Goal: Information Seeking & Learning: Learn about a topic

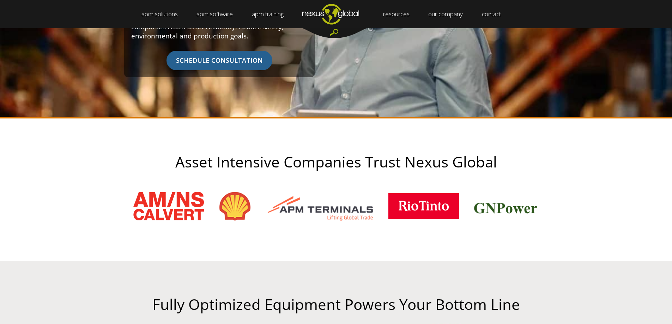
scroll to position [233, 0]
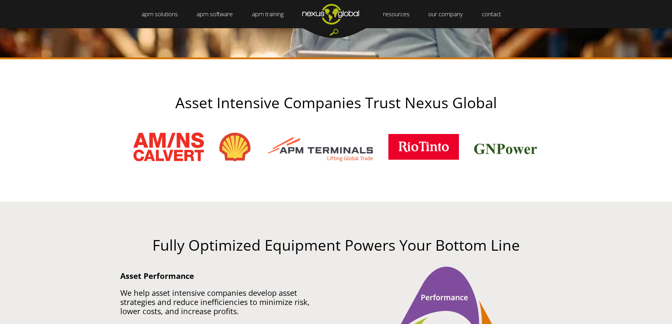
drag, startPoint x: 439, startPoint y: 142, endPoint x: 428, endPoint y: 136, distance: 12.1
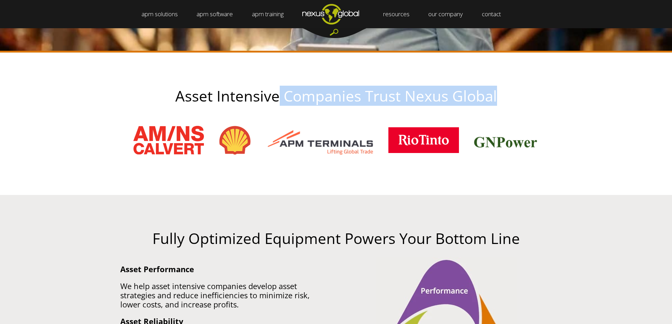
drag, startPoint x: 280, startPoint y: 96, endPoint x: 503, endPoint y: 104, distance: 223.4
click at [503, 104] on h2 "Asset Intensive Companies Trust Nexus Global" at bounding box center [336, 96] width 458 height 16
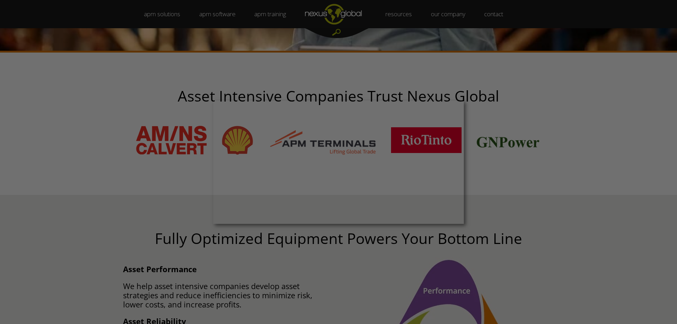
click at [512, 215] on div at bounding box center [342, 163] width 684 height 327
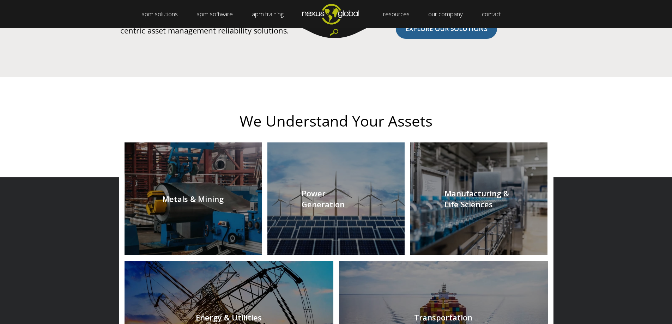
drag, startPoint x: 307, startPoint y: 233, endPoint x: 237, endPoint y: 202, distance: 76.4
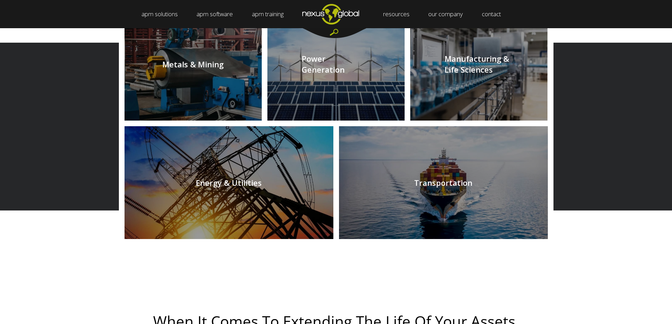
drag, startPoint x: 617, startPoint y: 222, endPoint x: 616, endPoint y: 263, distance: 40.6
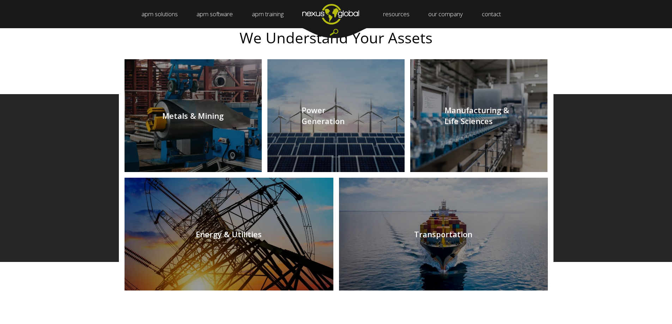
drag, startPoint x: 128, startPoint y: 212, endPoint x: 99, endPoint y: 148, distance: 70.4
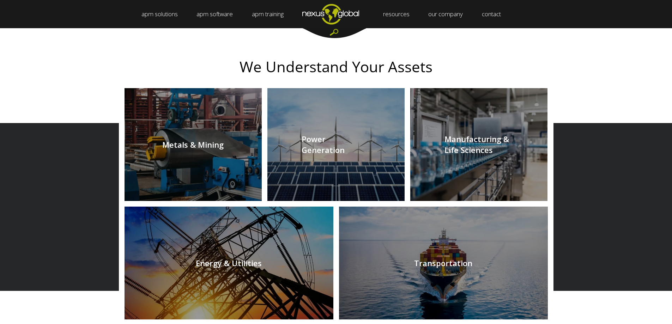
click at [196, 154] on link at bounding box center [192, 144] width 137 height 113
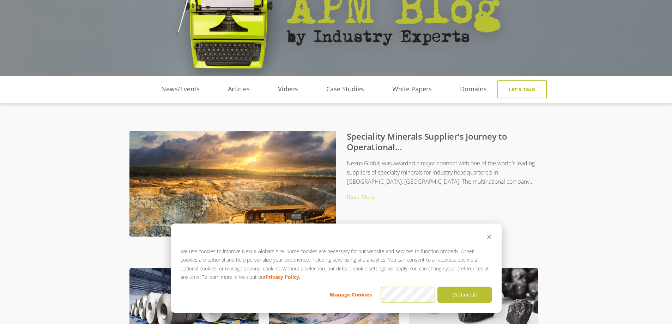
drag, startPoint x: 572, startPoint y: 226, endPoint x: 565, endPoint y: 244, distance: 19.3
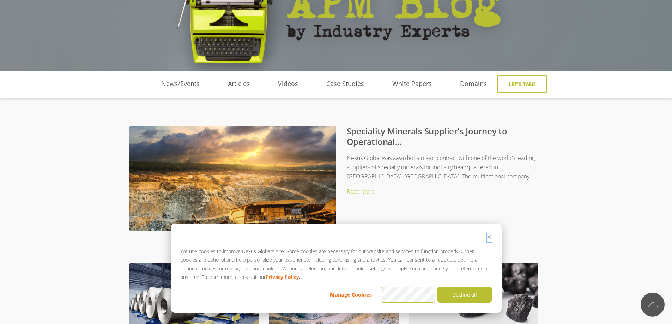
click at [489, 236] on icon "Dismiss cookie banner" at bounding box center [489, 237] width 5 height 5
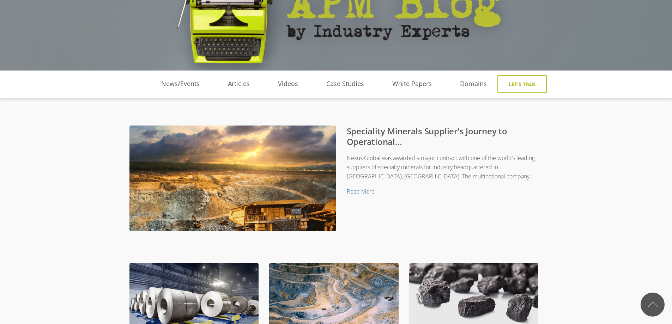
click at [363, 194] on link "Read More" at bounding box center [361, 192] width 28 height 8
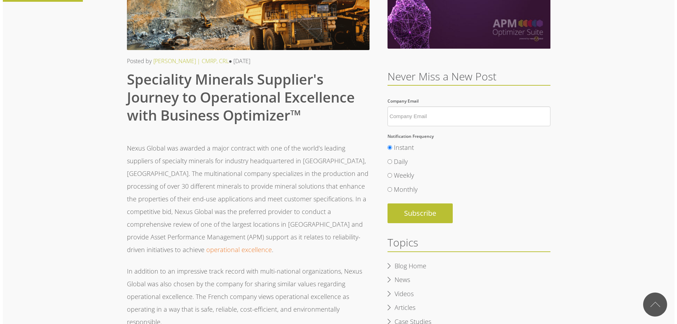
scroll to position [140, 0]
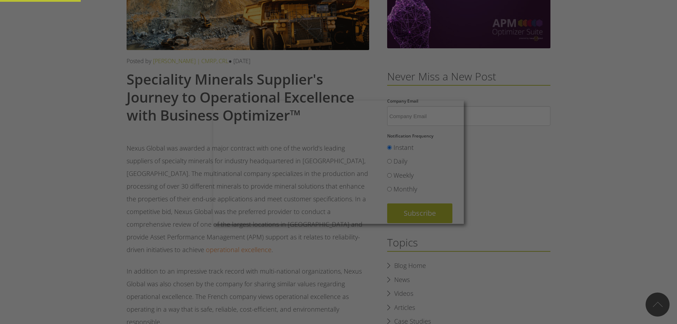
click at [181, 180] on div at bounding box center [342, 163] width 684 height 327
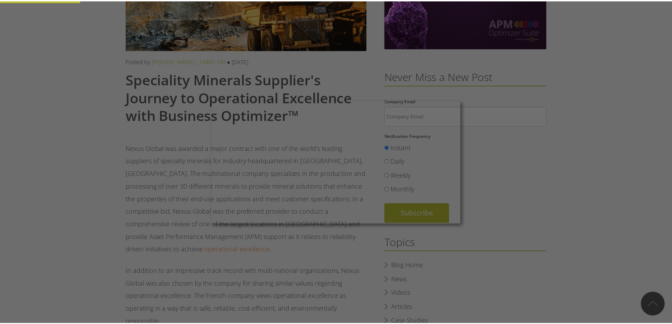
scroll to position [140, 0]
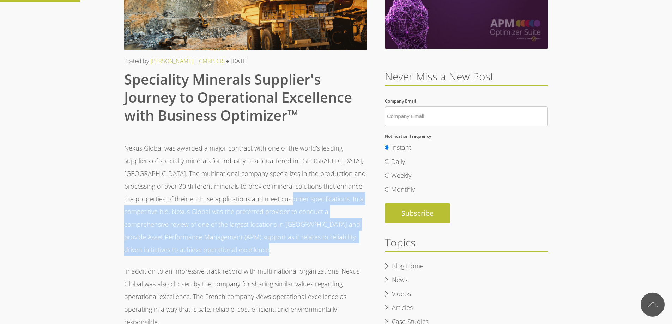
drag, startPoint x: 263, startPoint y: 198, endPoint x: 359, endPoint y: 233, distance: 102.7
click at [359, 233] on p "Nexus Global was awarded a major contract with one of the world’s leading suppl…" at bounding box center [245, 199] width 243 height 114
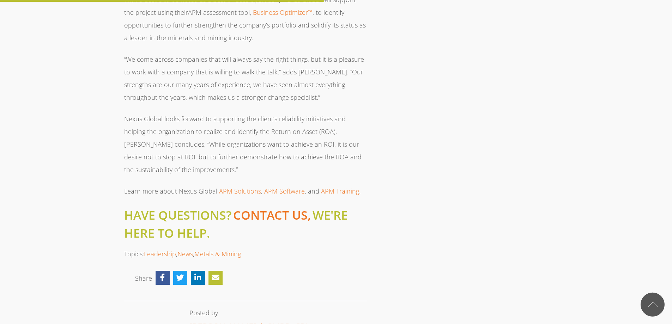
drag, startPoint x: 183, startPoint y: 191, endPoint x: 195, endPoint y: 201, distance: 15.6
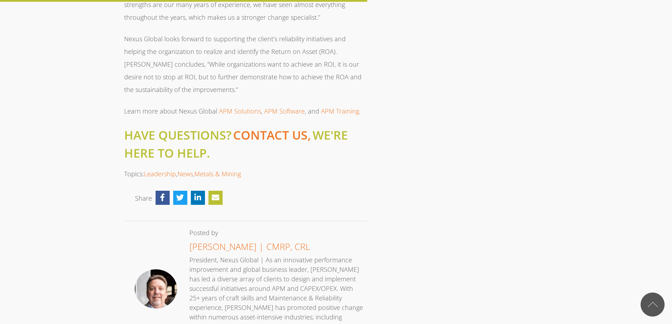
scroll to position [671, 0]
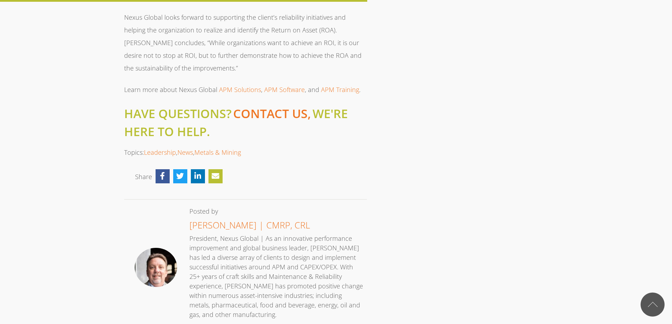
drag, startPoint x: 421, startPoint y: 236, endPoint x: 412, endPoint y: 238, distance: 9.7
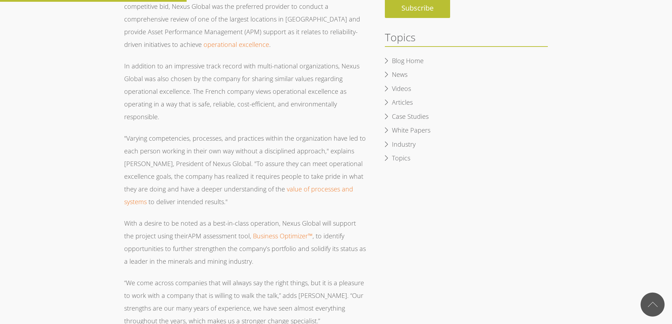
scroll to position [0, 0]
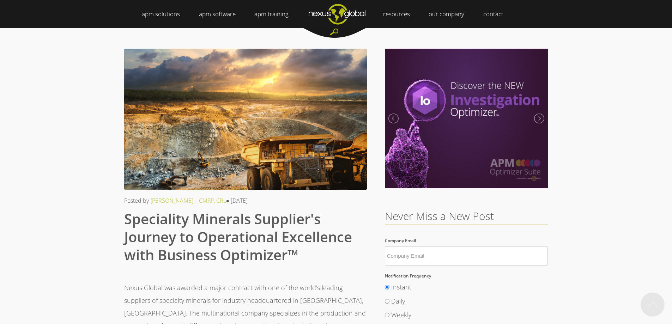
drag, startPoint x: 440, startPoint y: 237, endPoint x: 292, endPoint y: 141, distance: 176.8
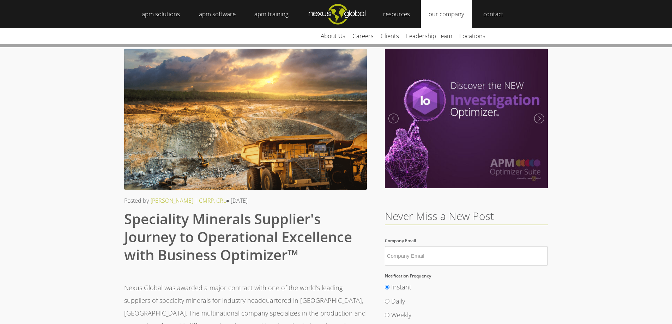
click at [451, 15] on link "our company" at bounding box center [446, 14] width 51 height 28
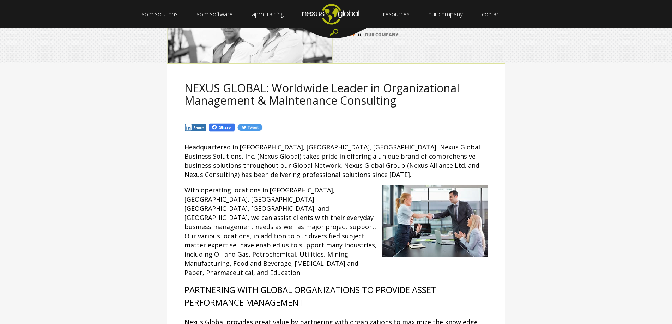
scroll to position [44, 0]
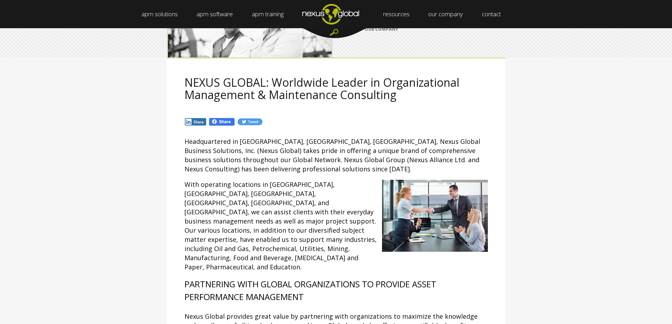
drag, startPoint x: 289, startPoint y: 135, endPoint x: 289, endPoint y: 147, distance: 12.0
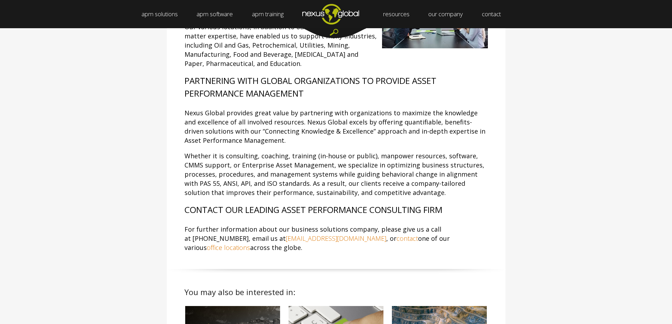
drag, startPoint x: 309, startPoint y: 189, endPoint x: 301, endPoint y: 190, distance: 8.2
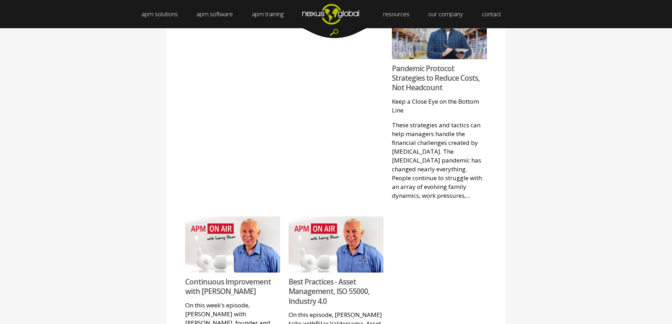
scroll to position [727, 0]
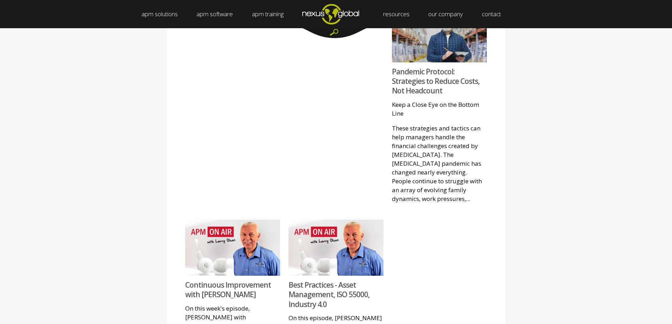
drag, startPoint x: 359, startPoint y: 153, endPoint x: 326, endPoint y: 138, distance: 36.6
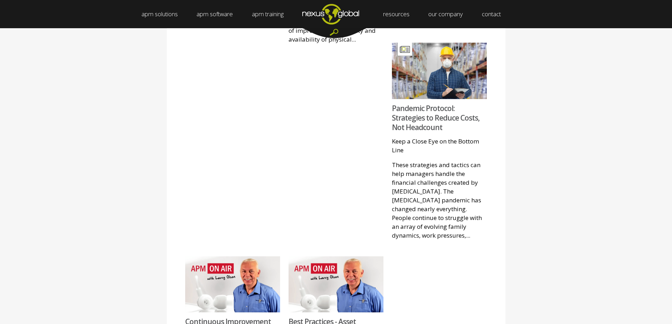
drag, startPoint x: 554, startPoint y: 170, endPoint x: 522, endPoint y: 94, distance: 82.1
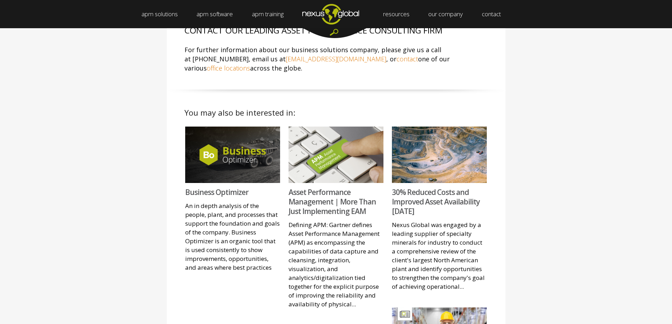
drag, startPoint x: 534, startPoint y: 157, endPoint x: 495, endPoint y: 156, distance: 38.8
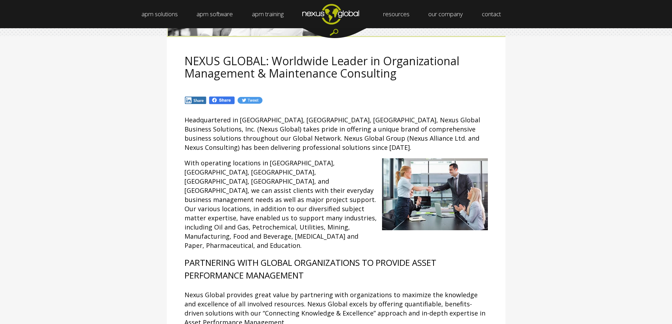
scroll to position [0, 0]
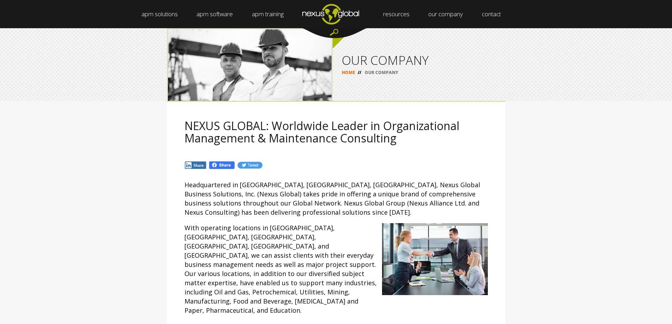
drag, startPoint x: 562, startPoint y: 180, endPoint x: 530, endPoint y: 112, distance: 75.1
drag, startPoint x: 530, startPoint y: 110, endPoint x: 493, endPoint y: 87, distance: 43.0
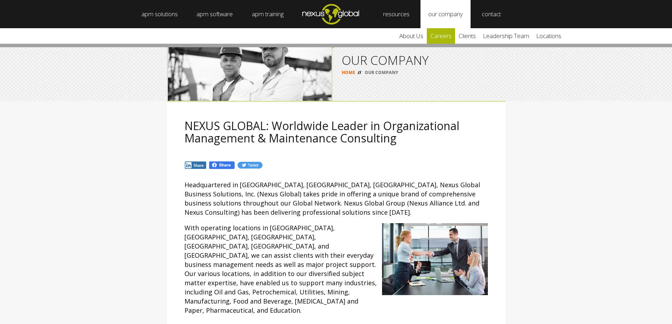
click at [449, 37] on link "careers" at bounding box center [441, 36] width 28 height 16
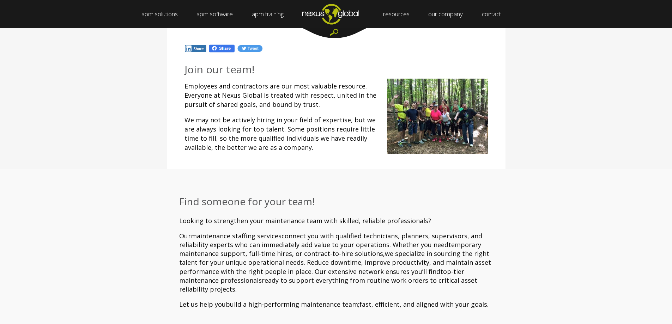
drag, startPoint x: 260, startPoint y: 214, endPoint x: 255, endPoint y: 227, distance: 13.5
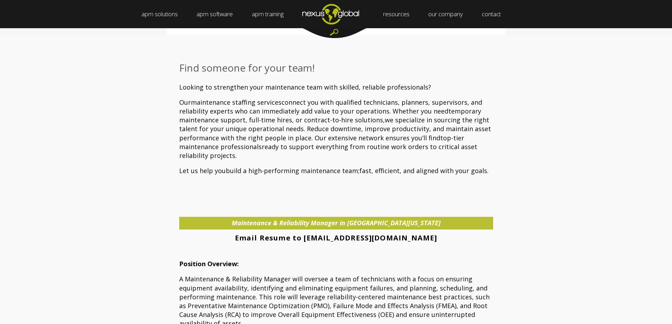
drag, startPoint x: 247, startPoint y: 222, endPoint x: 303, endPoint y: 249, distance: 61.7
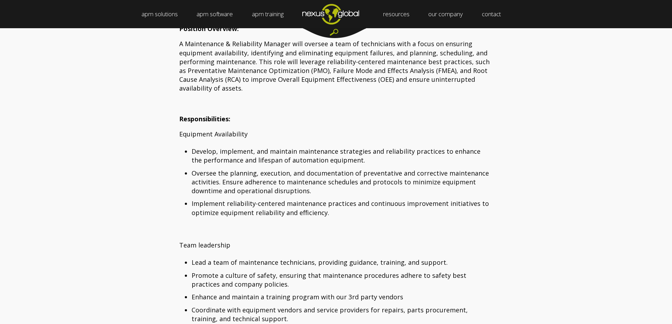
scroll to position [446, 0]
drag, startPoint x: 549, startPoint y: 191, endPoint x: 530, endPoint y: 191, distance: 18.3
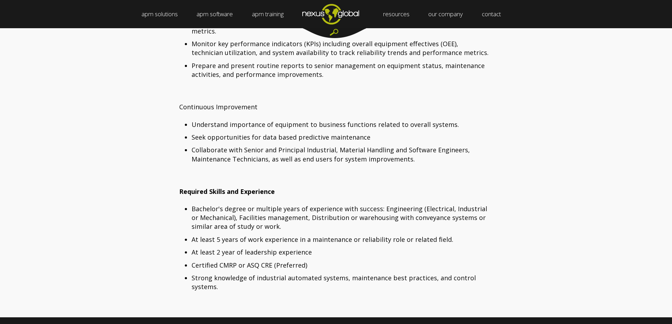
scroll to position [925, 0]
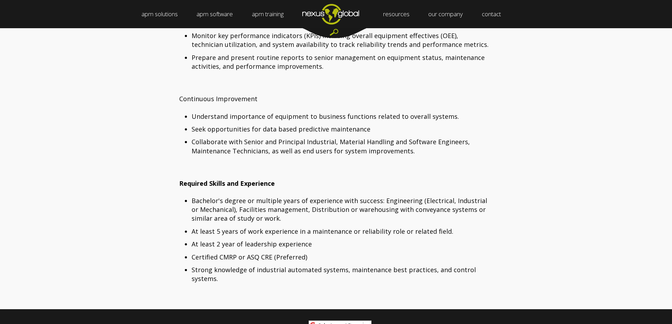
drag, startPoint x: 530, startPoint y: 153, endPoint x: 539, endPoint y: 169, distance: 17.7
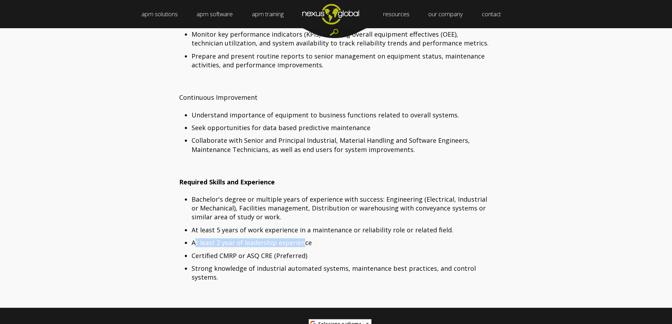
drag, startPoint x: 293, startPoint y: 233, endPoint x: 194, endPoint y: 230, distance: 99.2
click at [194, 238] on li "At least 2 year of leadership experience" at bounding box center [340, 242] width 298 height 9
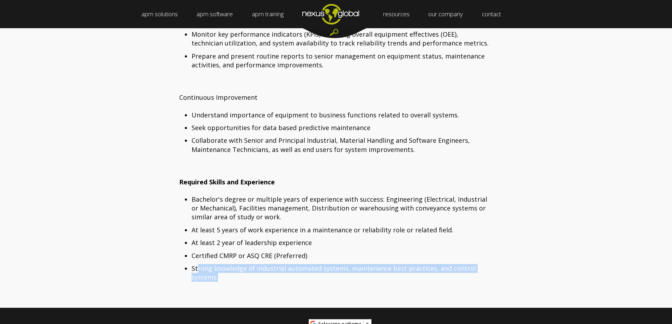
drag, startPoint x: 217, startPoint y: 267, endPoint x: 197, endPoint y: 260, distance: 21.2
click at [197, 264] on li "Strong knowledge of industrial automated systems, maintenance best practices, a…" at bounding box center [340, 273] width 298 height 18
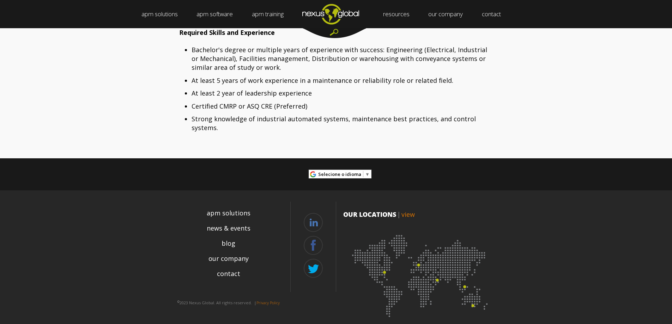
drag, startPoint x: 553, startPoint y: 227, endPoint x: 538, endPoint y: 267, distance: 42.6
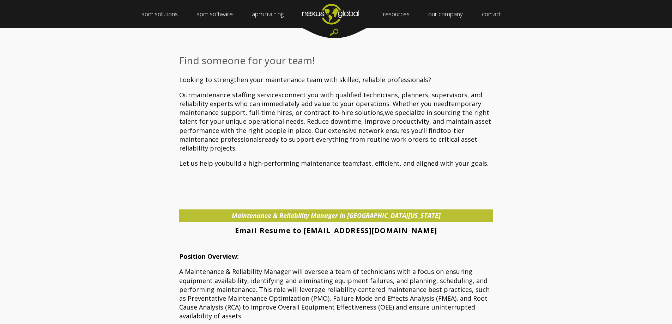
scroll to position [0, 0]
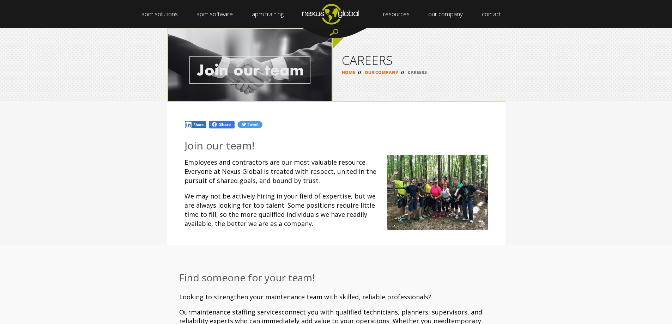
drag, startPoint x: 540, startPoint y: 237, endPoint x: 520, endPoint y: 170, distance: 69.2
drag, startPoint x: 551, startPoint y: 206, endPoint x: 508, endPoint y: 135, distance: 82.3
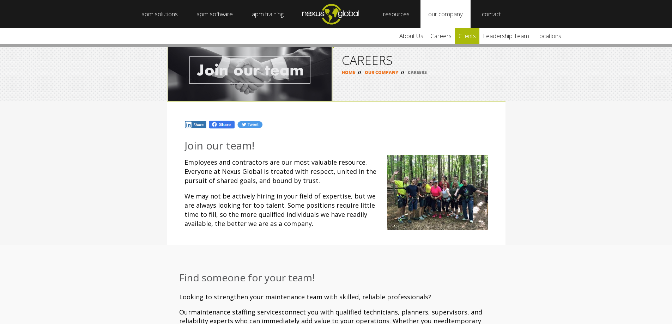
click at [475, 38] on link "clients" at bounding box center [467, 36] width 24 height 16
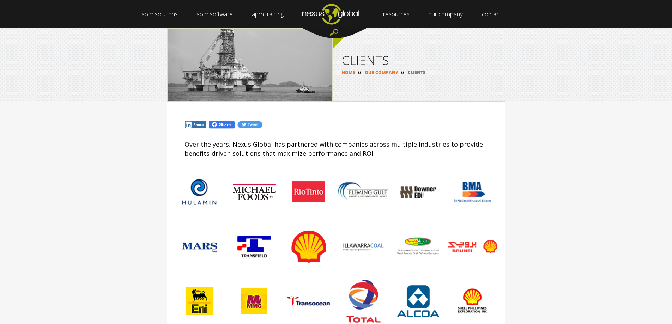
drag, startPoint x: 549, startPoint y: 197, endPoint x: 530, endPoint y: 94, distance: 104.9
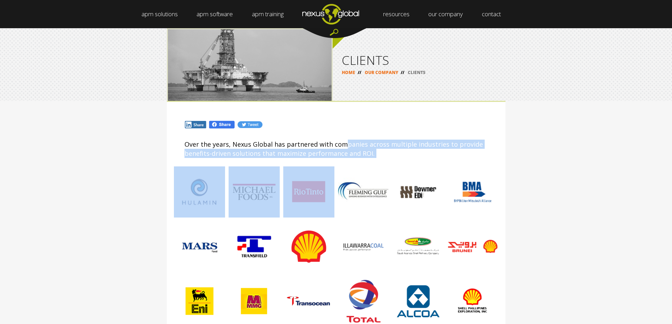
drag, startPoint x: 354, startPoint y: 144, endPoint x: 378, endPoint y: 160, distance: 28.0
click at [339, 153] on p "Over the years, Nexus Global has partnered with companies across multiple indus…" at bounding box center [335, 149] width 303 height 18
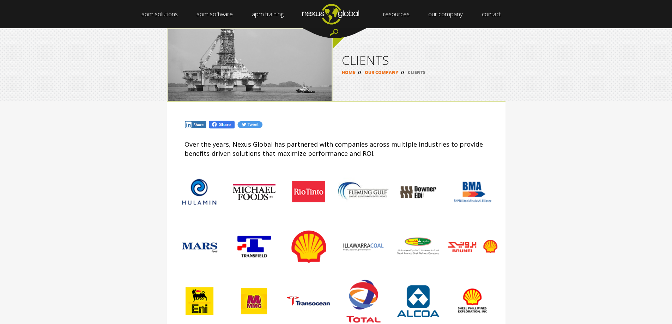
drag, startPoint x: 549, startPoint y: 172, endPoint x: 481, endPoint y: 60, distance: 131.2
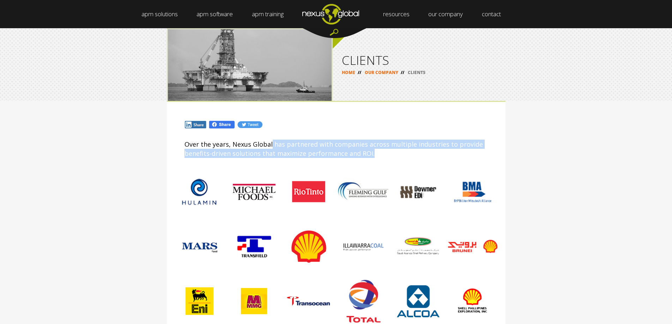
drag, startPoint x: 269, startPoint y: 143, endPoint x: 387, endPoint y: 156, distance: 118.5
click at [387, 156] on p "Over the years, Nexus Global has partnered with companies across multiple indus…" at bounding box center [335, 149] width 303 height 18
drag, startPoint x: 413, startPoint y: 225, endPoint x: 382, endPoint y: 182, distance: 53.5
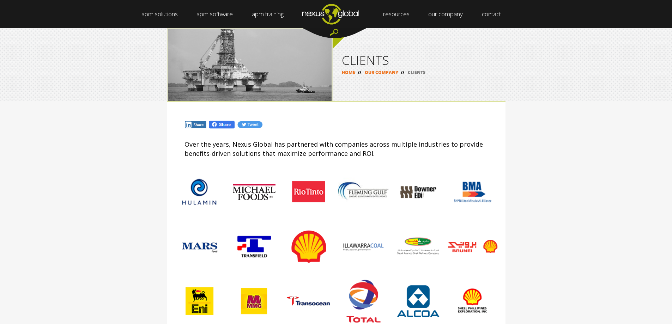
drag, startPoint x: 395, startPoint y: 118, endPoint x: 336, endPoint y: 24, distance: 111.0
click at [335, 15] on img "Navigation Menu" at bounding box center [330, 14] width 75 height 28
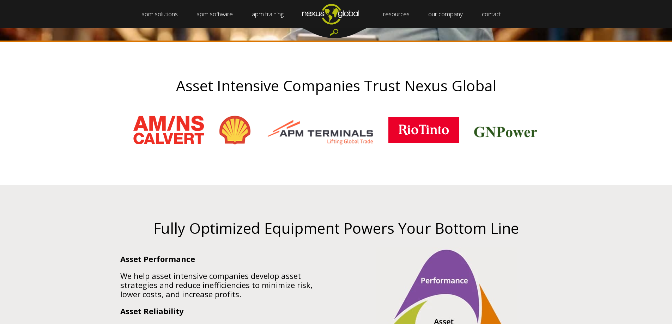
drag, startPoint x: 335, startPoint y: 109, endPoint x: 324, endPoint y: 117, distance: 13.5
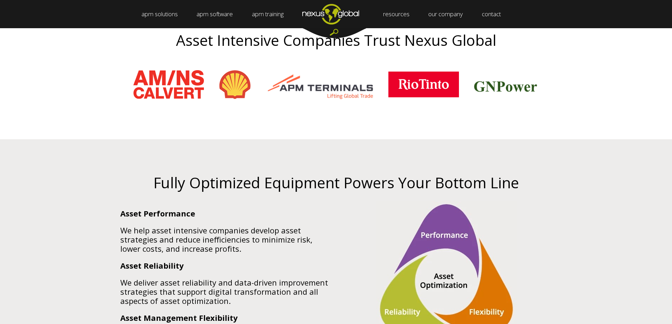
drag, startPoint x: 331, startPoint y: 227, endPoint x: 309, endPoint y: 203, distance: 32.2
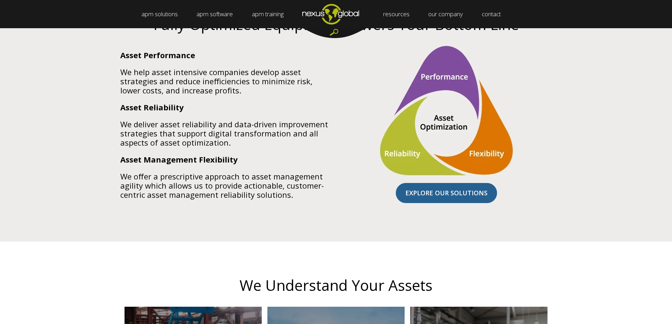
scroll to position [488, 0]
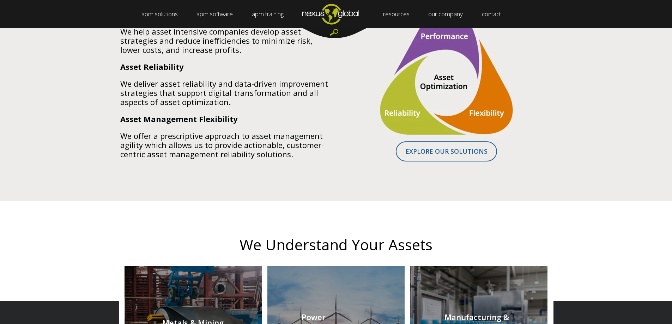
click at [444, 150] on link "EXPLORE OUR SOLUTIONS" at bounding box center [446, 151] width 101 height 20
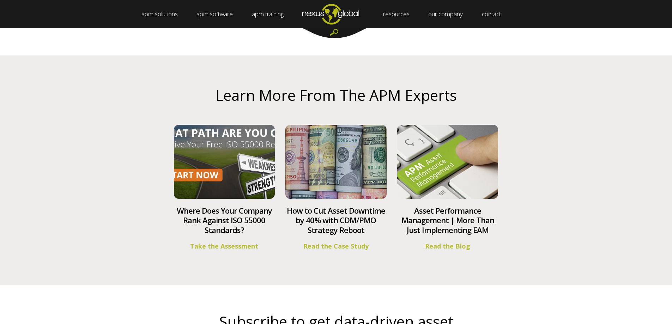
scroll to position [1730, 0]
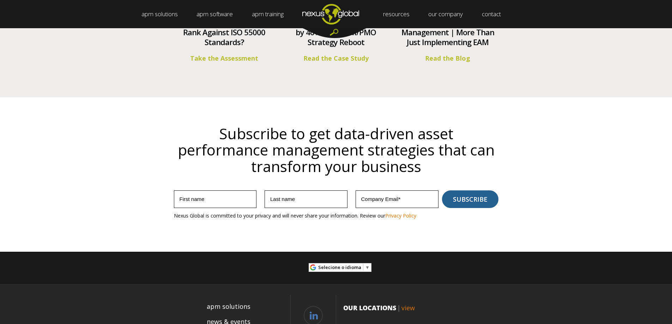
drag, startPoint x: 168, startPoint y: 133, endPoint x: 362, endPoint y: 147, distance: 194.4
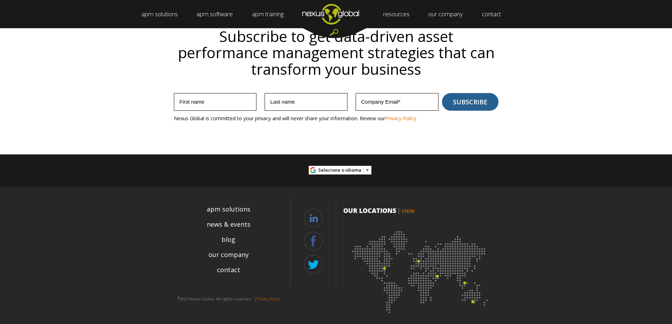
scroll to position [2020, 0]
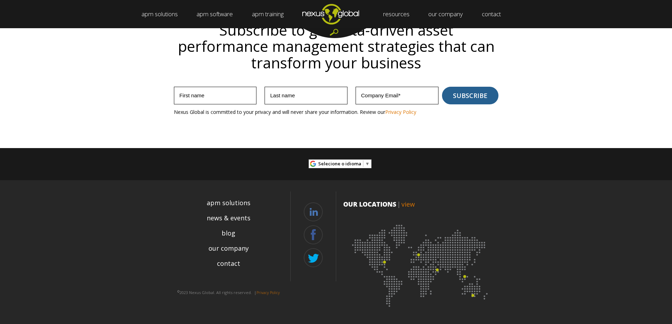
drag, startPoint x: 546, startPoint y: 205, endPoint x: 458, endPoint y: 253, distance: 99.7
click at [408, 203] on link "view" at bounding box center [407, 204] width 13 height 8
